Goal: Find specific page/section: Find specific page/section

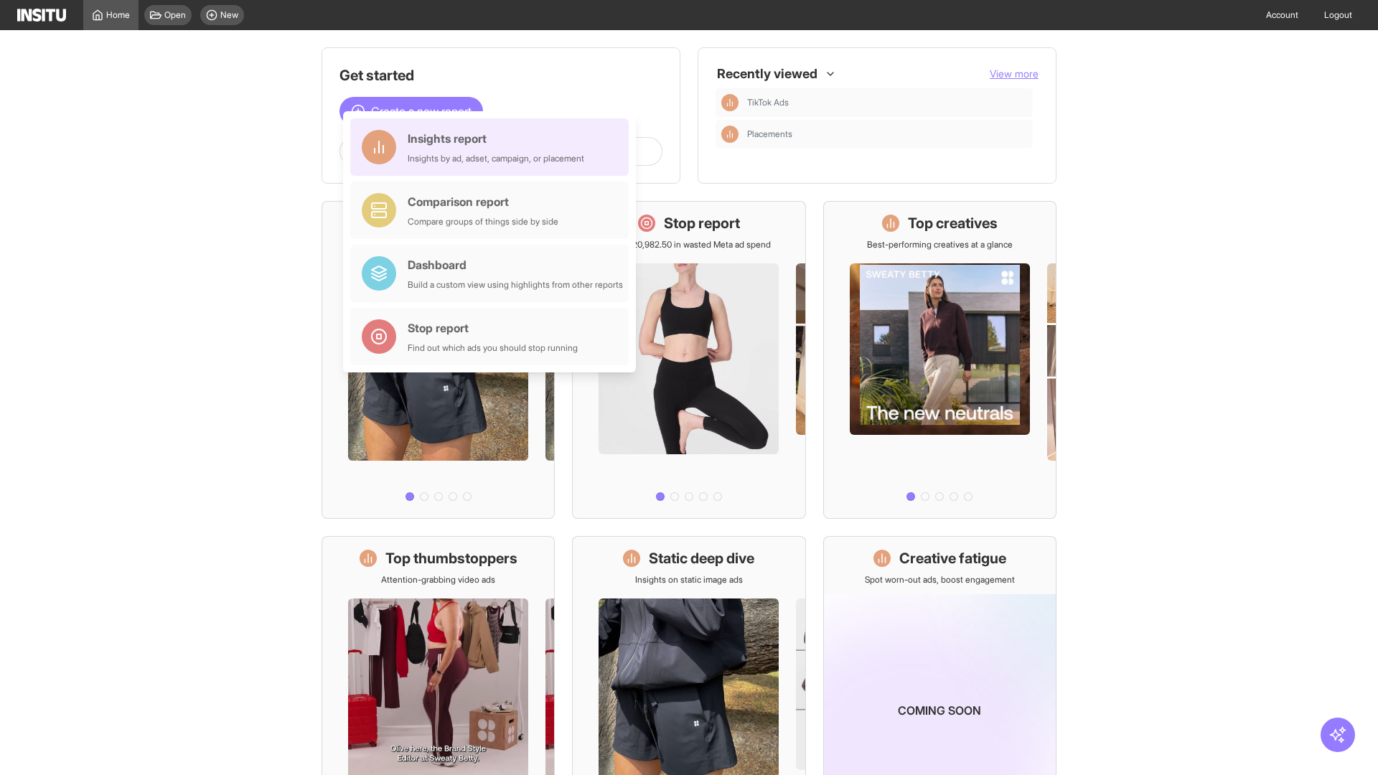
click at [493, 147] on div "Insights report Insights by ad, adset, campaign, or placement" at bounding box center [496, 147] width 177 height 34
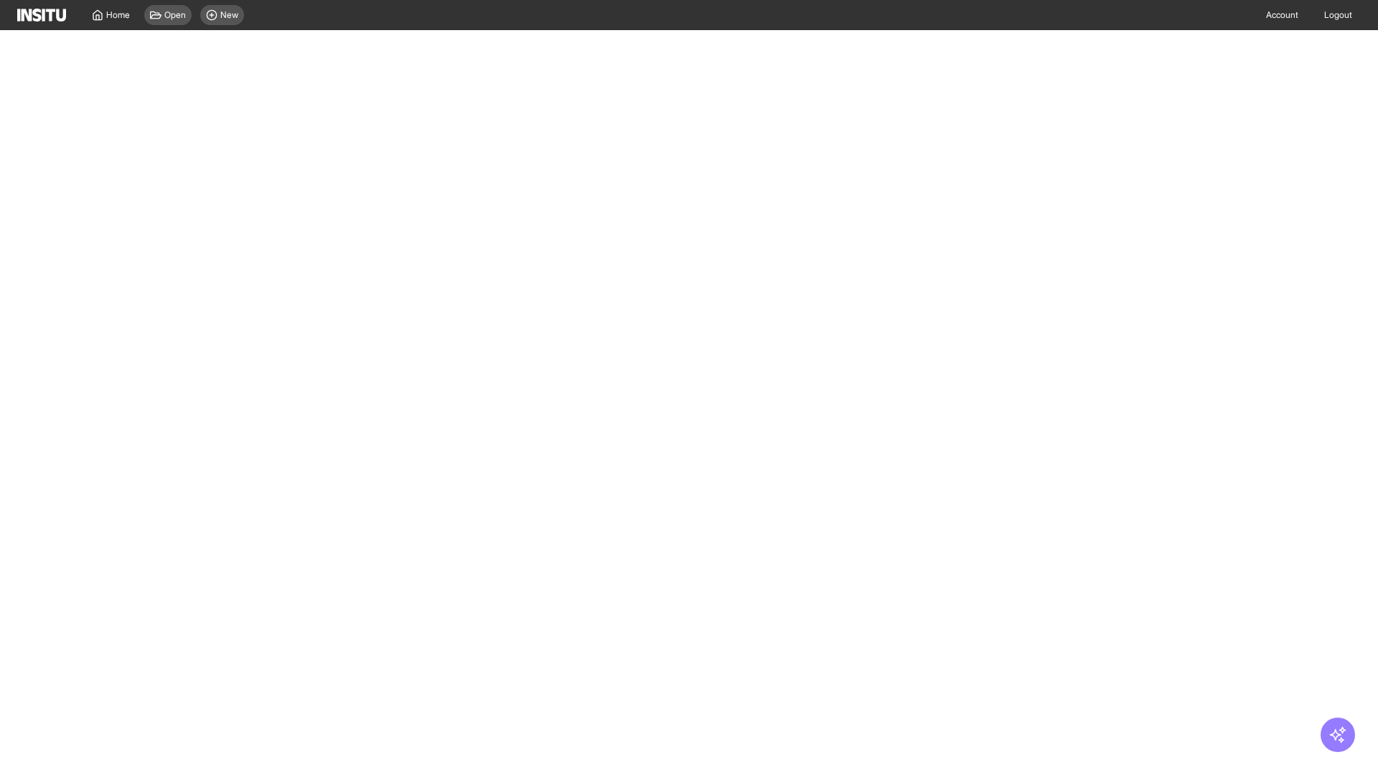
select select "**"
